Goal: Task Accomplishment & Management: Manage account settings

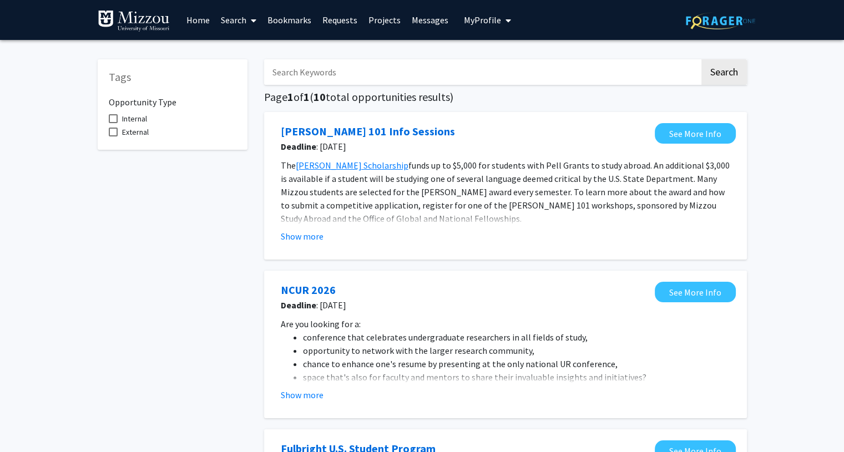
click at [501, 26] on span "My profile dropdown to access profile and logout" at bounding box center [506, 20] width 10 height 39
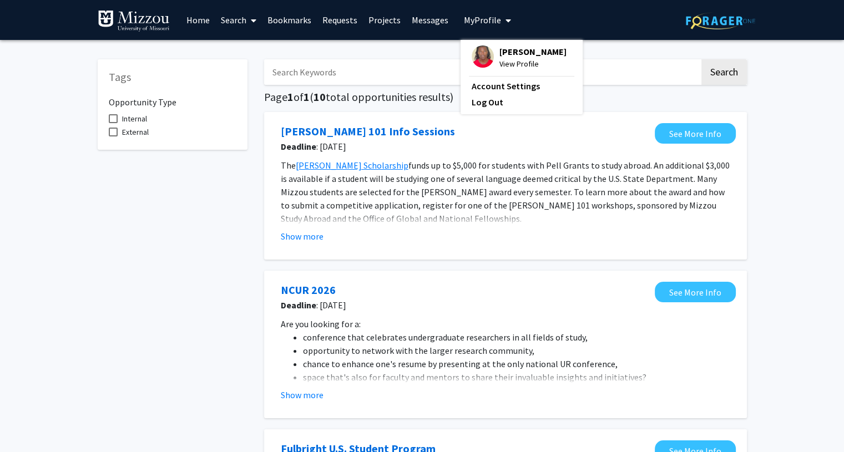
click at [506, 60] on span "View Profile" at bounding box center [532, 64] width 67 height 12
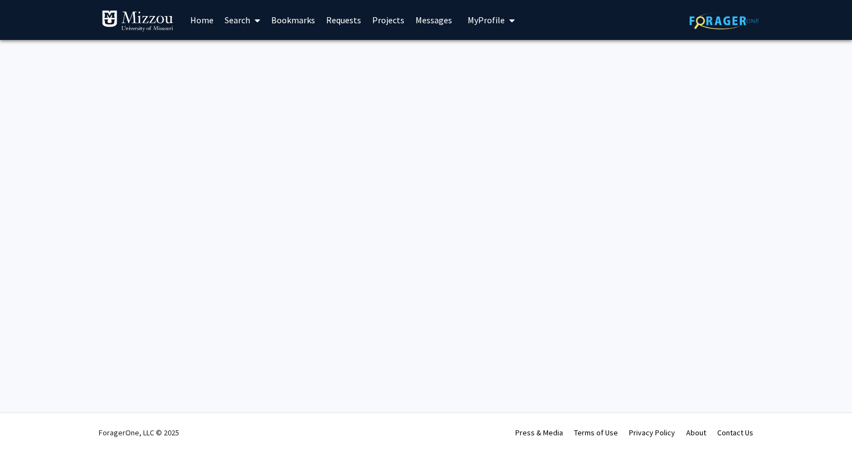
click at [479, 14] on span "My Profile" at bounding box center [486, 19] width 37 height 11
click at [485, 90] on link "Account Settings" at bounding box center [525, 85] width 100 height 13
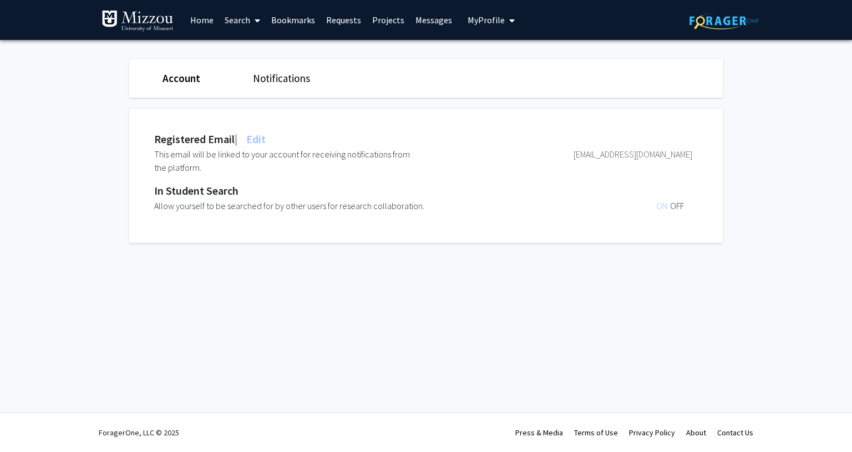
click at [697, 32] on link at bounding box center [724, 20] width 69 height 39
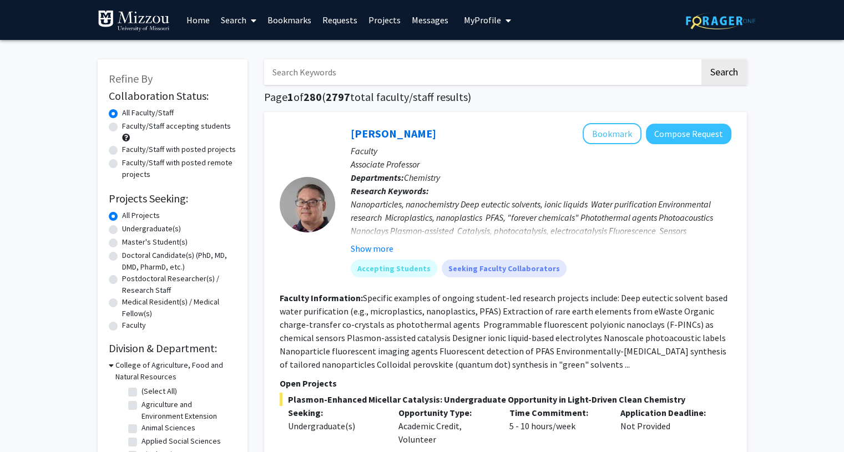
click at [488, 28] on button "My Profile" at bounding box center [487, 20] width 54 height 40
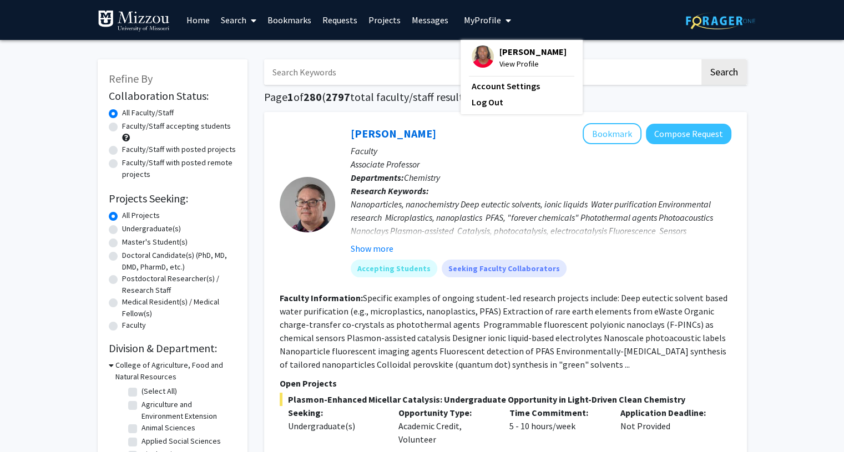
click at [504, 58] on span "View Profile" at bounding box center [532, 64] width 67 height 12
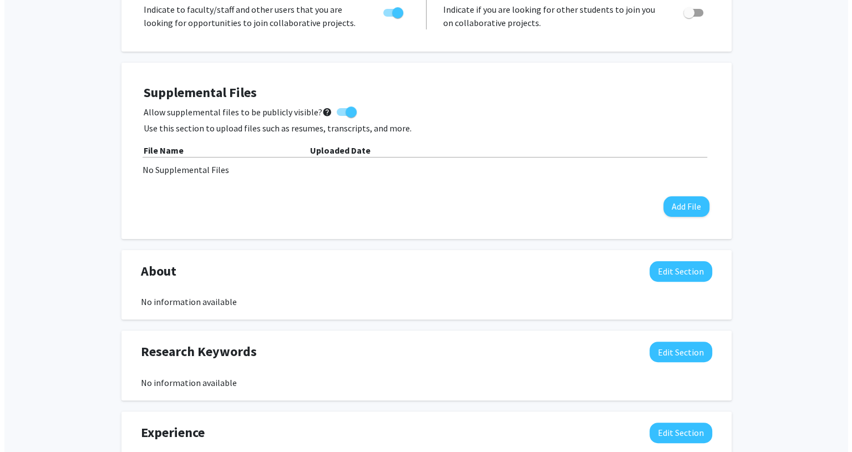
scroll to position [250, 0]
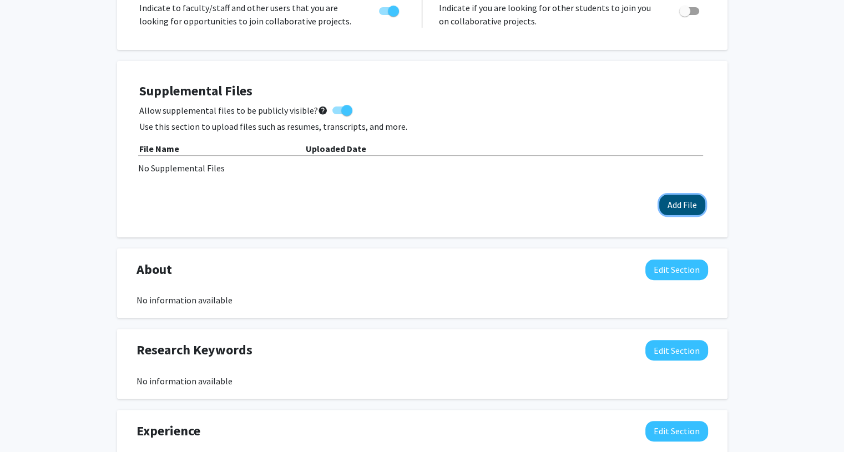
click at [675, 212] on button "Add File" at bounding box center [682, 205] width 46 height 21
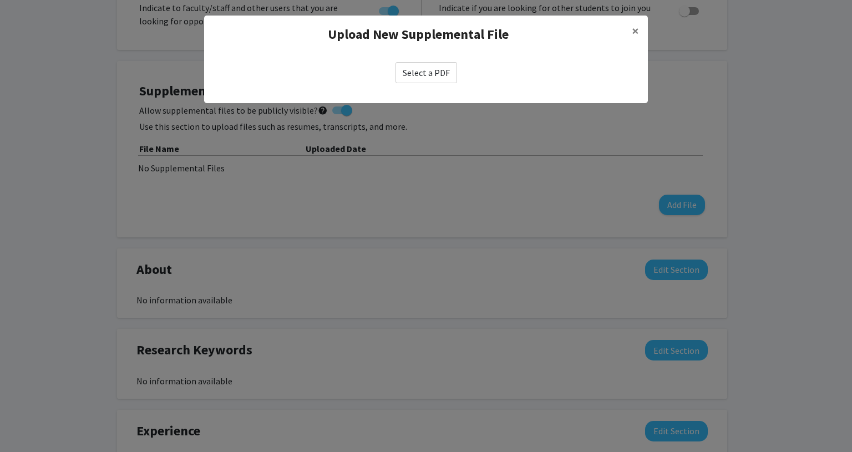
click at [427, 73] on label "Select a PDF" at bounding box center [427, 72] width 62 height 21
click at [0, 0] on input "Select a PDF" at bounding box center [0, 0] width 0 height 0
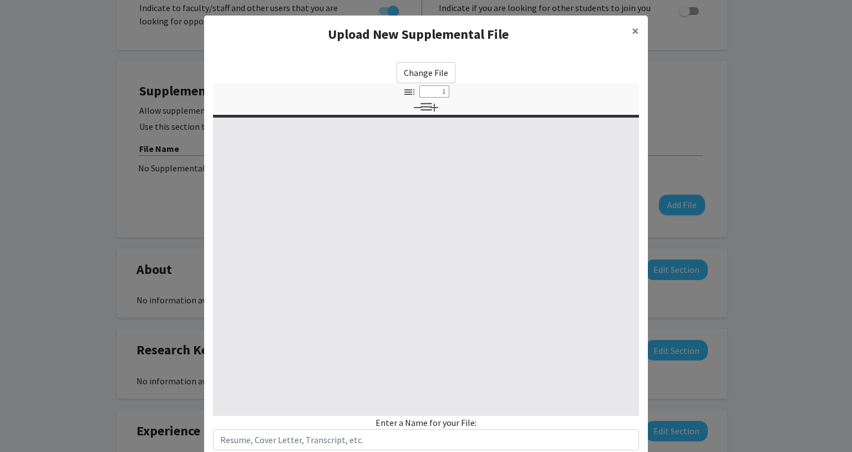
select select "custom"
type input "0"
select select "custom"
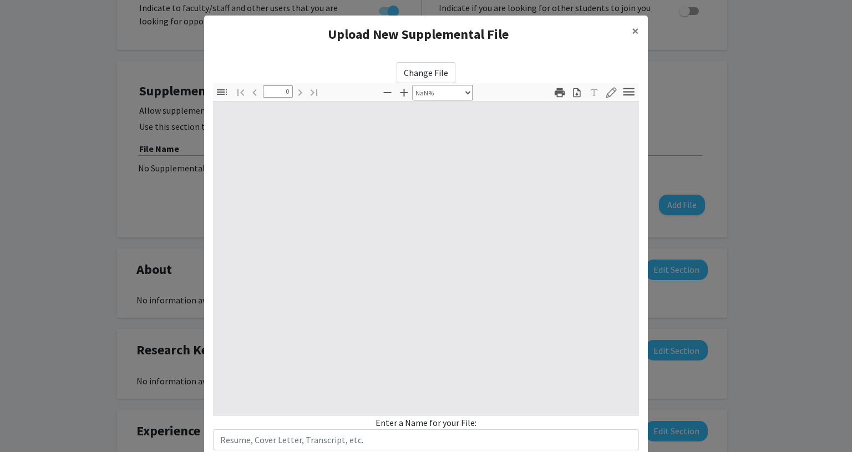
type input "1"
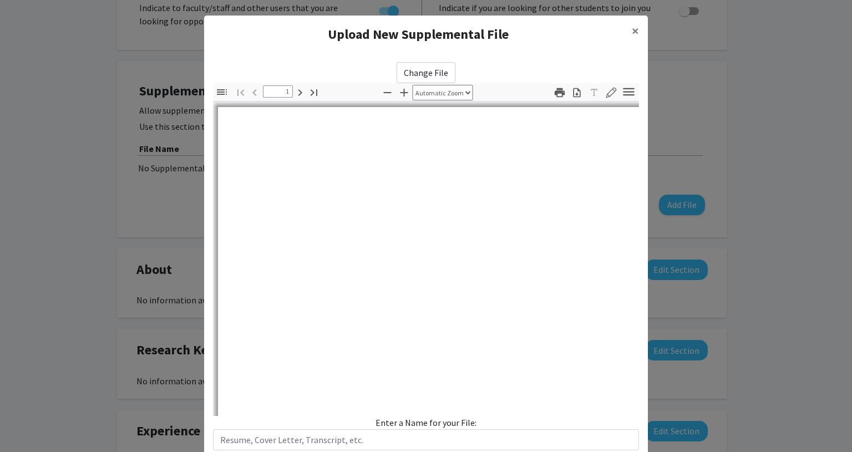
select select "auto"
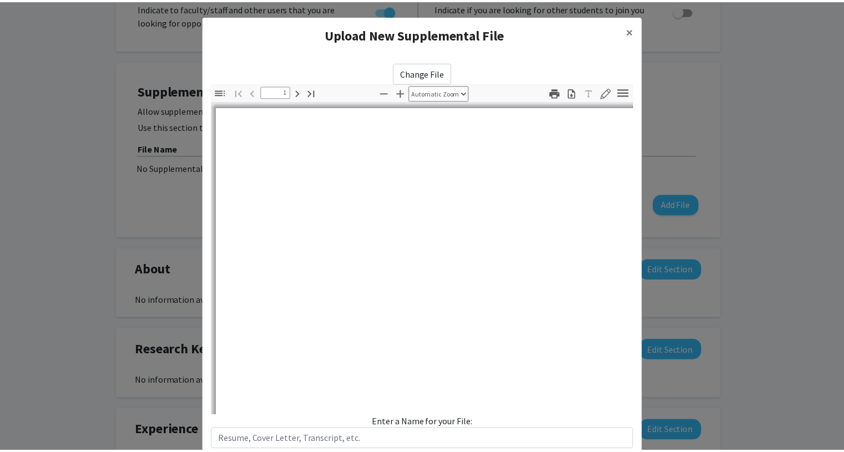
scroll to position [0, 0]
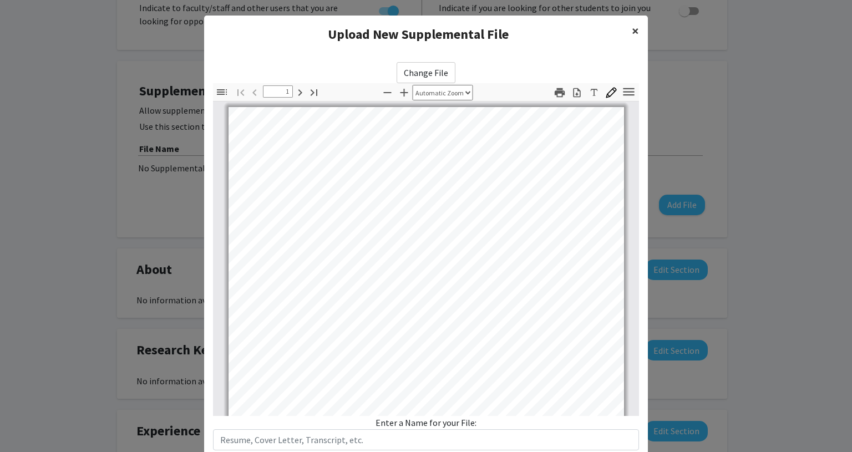
click at [635, 28] on button "×" at bounding box center [635, 31] width 25 height 31
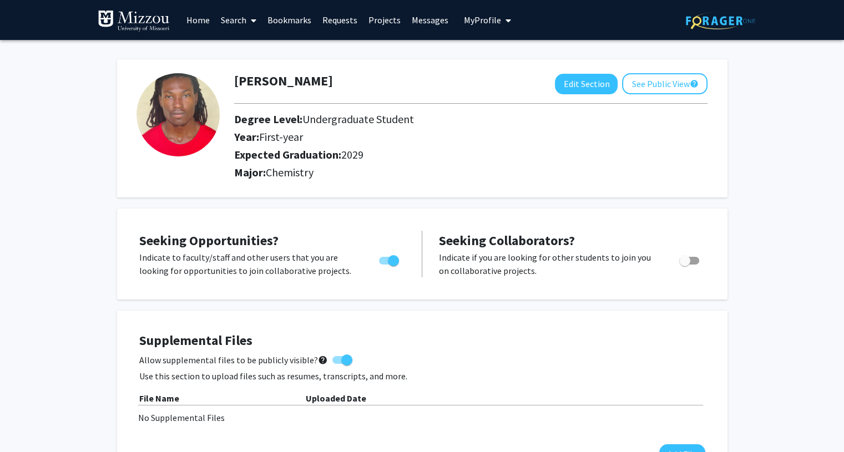
click at [155, 98] on img at bounding box center [177, 114] width 83 height 83
click at [175, 155] on img at bounding box center [177, 114] width 83 height 83
click at [186, 113] on img at bounding box center [177, 114] width 83 height 83
click at [564, 82] on button "Edit Section" at bounding box center [586, 84] width 63 height 21
select select "first-year"
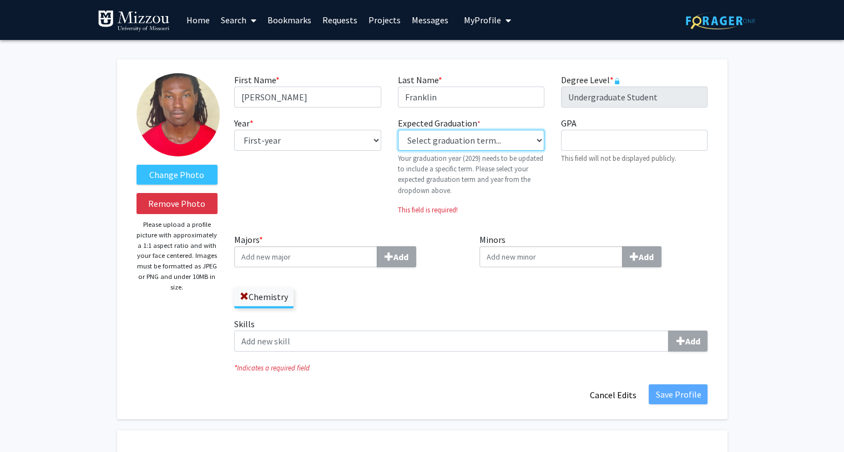
click at [451, 133] on select "Select graduation term... Previous: 2029 (Please select a specific term) Spring…" at bounding box center [471, 140] width 146 height 21
click at [353, 201] on div "Year * required --- First-year Sophomore Junior Senior Postbaccalaureate Certif…" at bounding box center [307, 170] width 163 height 108
click at [207, 16] on link "Home" at bounding box center [198, 20] width 34 height 39
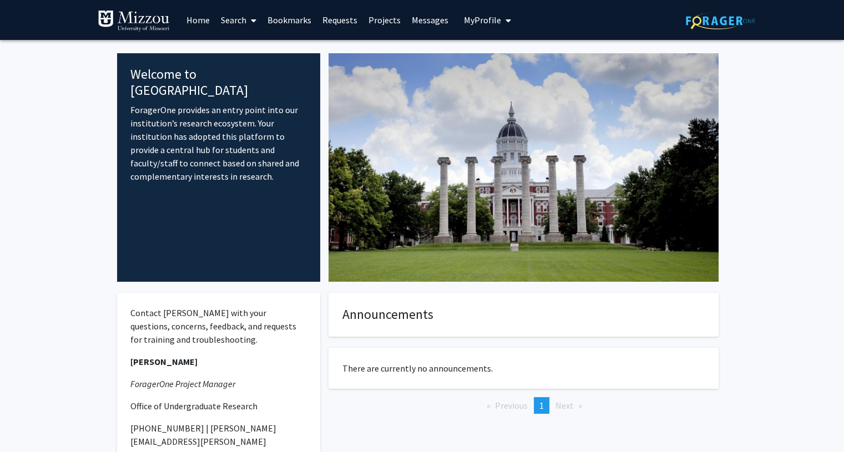
click at [144, 24] on img at bounding box center [134, 21] width 72 height 22
